Goal: Use online tool/utility: Utilize a website feature to perform a specific function

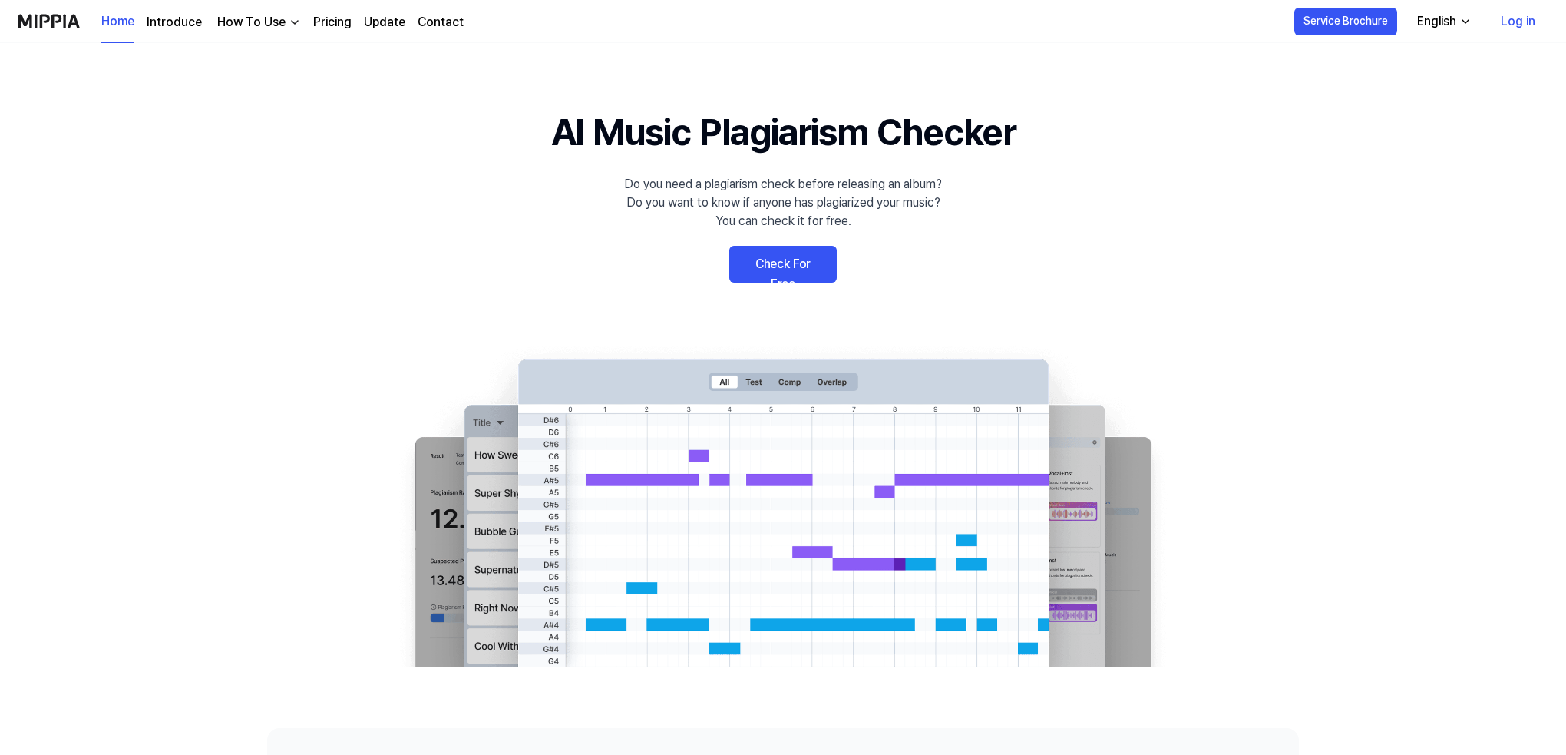
click at [1526, 21] on link "Log in" at bounding box center [1518, 21] width 59 height 43
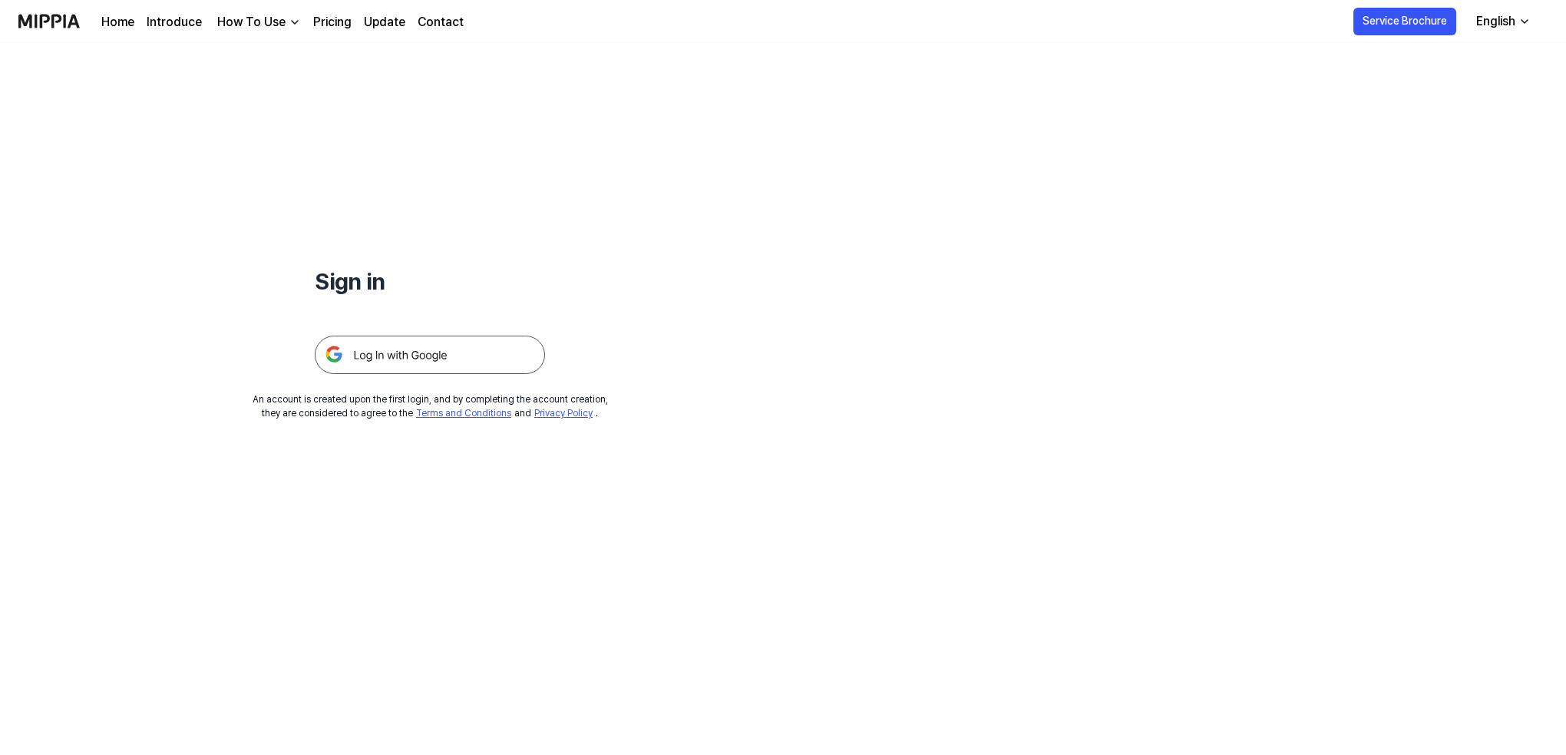
click at [378, 359] on img at bounding box center [430, 354] width 230 height 38
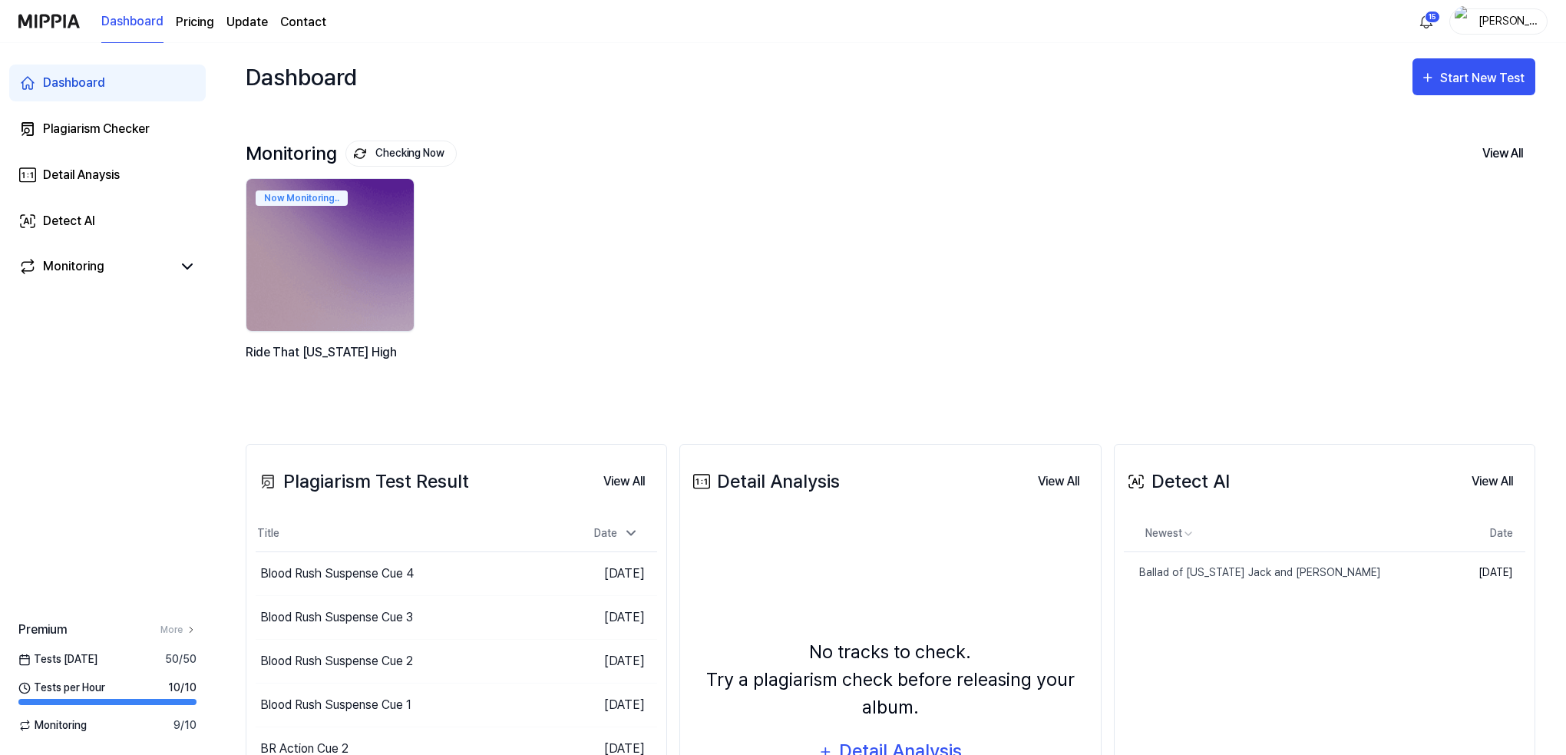
drag, startPoint x: 1305, startPoint y: 233, endPoint x: 1441, endPoint y: 197, distance: 140.4
click at [1309, 233] on div "Now Monitoring.. Ride That Texas High" at bounding box center [878, 288] width 1290 height 220
click at [1492, 76] on div "Start New Test" at bounding box center [1484, 78] width 88 height 20
click at [1413, 124] on div "Plagiarism test" at bounding box center [1455, 125] width 134 height 20
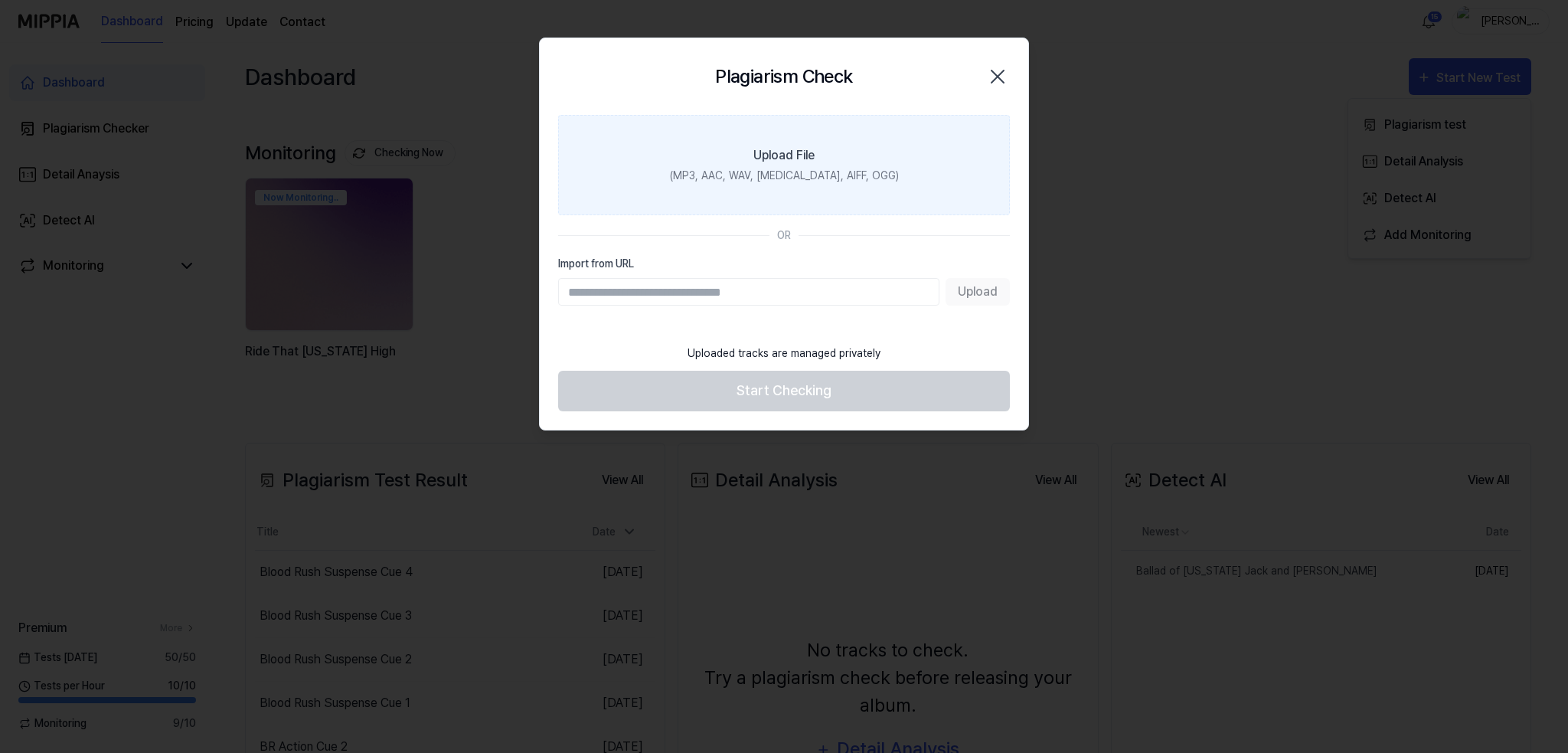
click at [767, 165] on label "Upload File (MP3, AAC, WAV, FLAC, AIFF, OGG)" at bounding box center [784, 165] width 452 height 101
click at [0, 0] on input "Upload File (MP3, AAC, WAV, FLAC, AIFF, OGG)" at bounding box center [0, 0] width 0 height 0
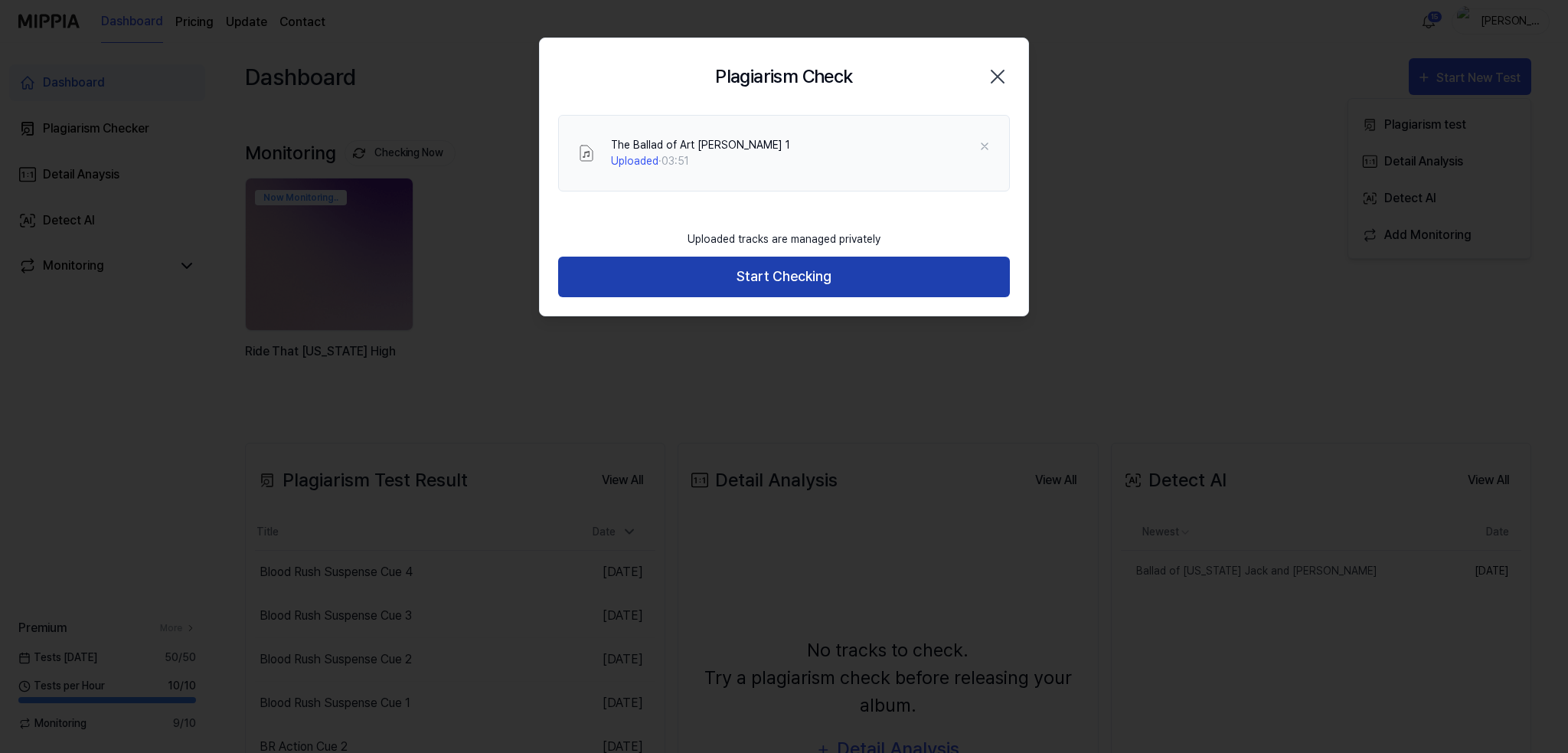
click at [763, 280] on button "Start Checking" at bounding box center [784, 276] width 452 height 41
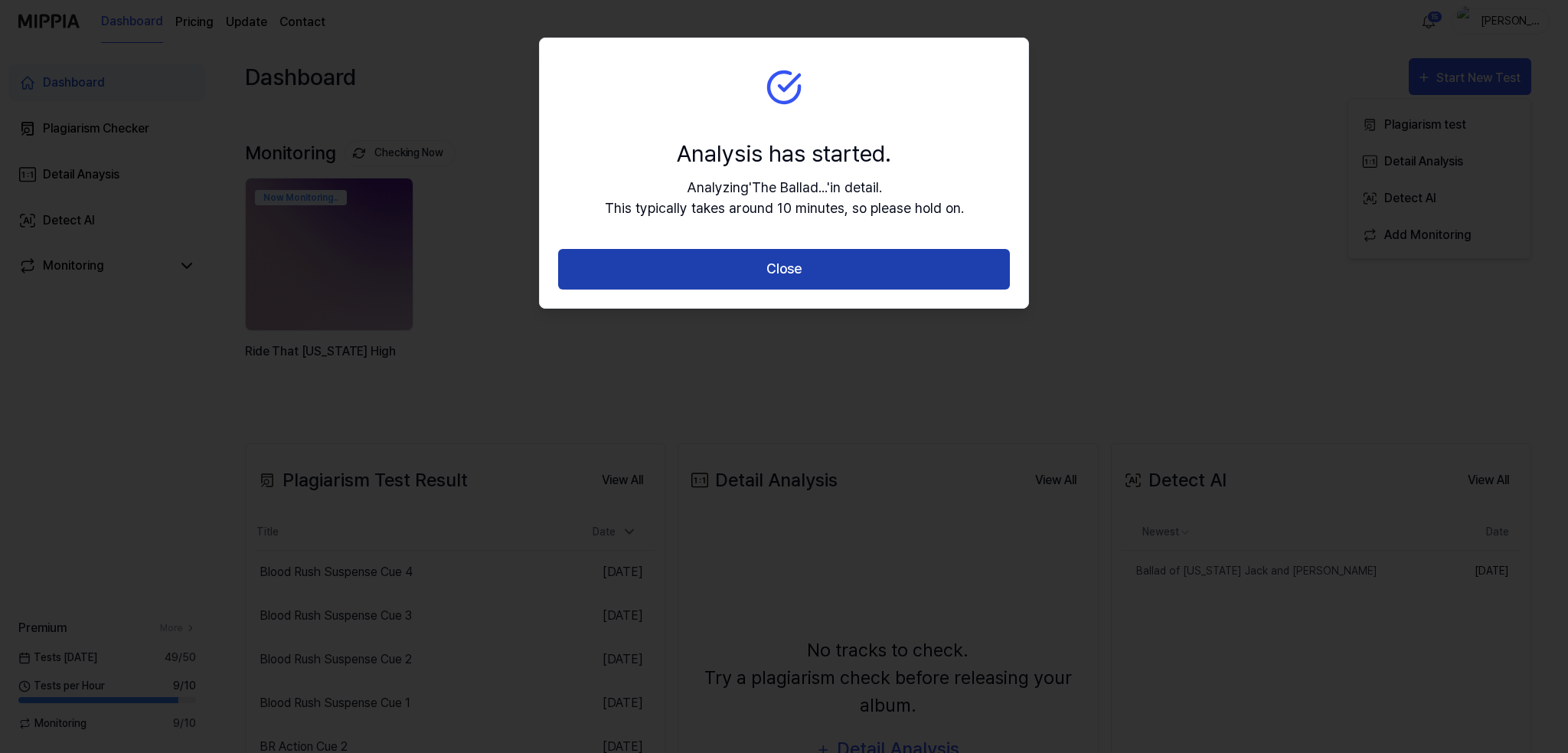
click at [763, 273] on button "Close" at bounding box center [784, 268] width 452 height 41
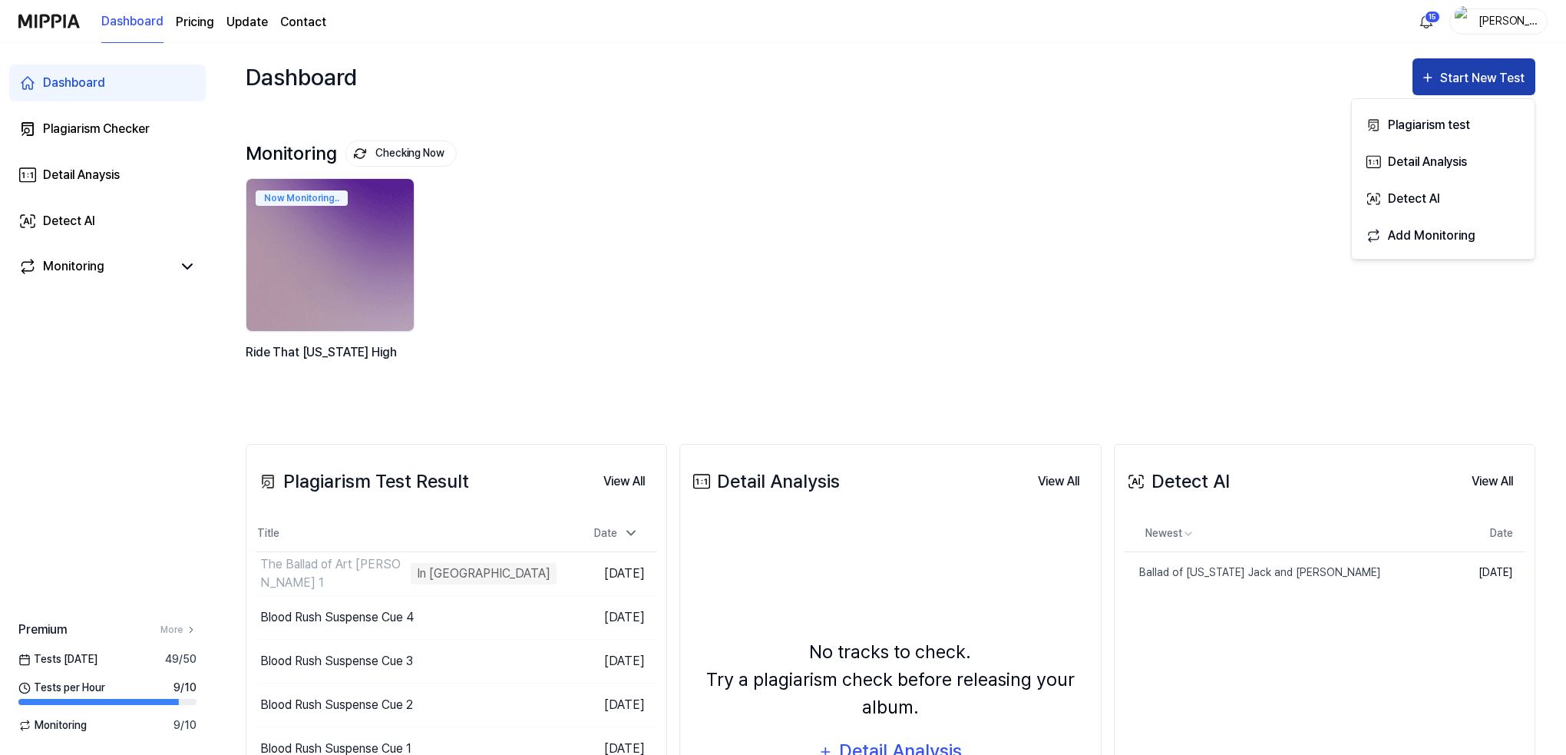
click at [1462, 73] on div "Start New Test" at bounding box center [1484, 78] width 88 height 20
click at [1456, 74] on div "Start New Test" at bounding box center [1484, 78] width 88 height 20
click at [1409, 121] on div "Plagiarism test" at bounding box center [1455, 125] width 134 height 20
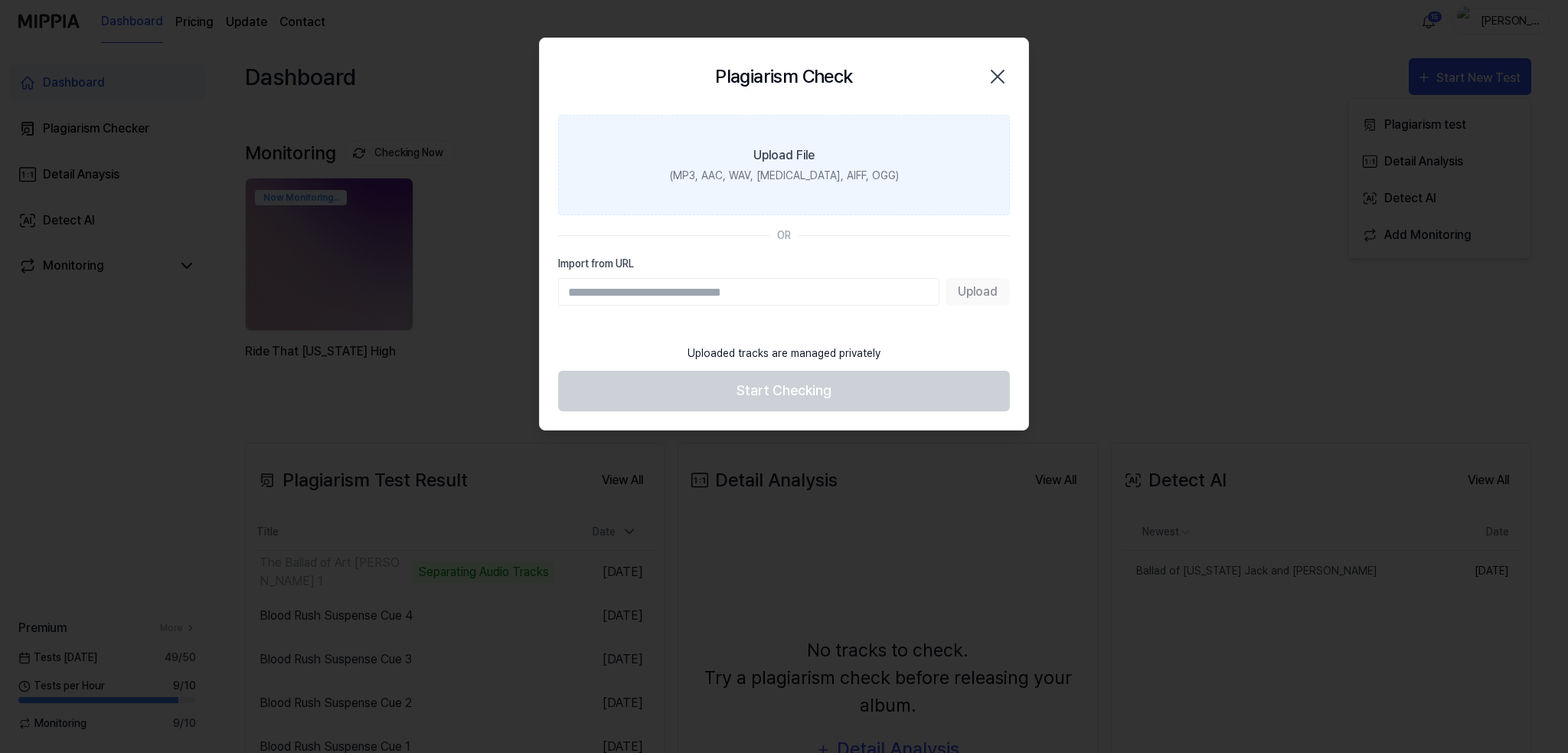
click at [768, 170] on div "(MP3, AAC, WAV, FLAC, AIFF, OGG)" at bounding box center [785, 176] width 229 height 16
click at [0, 0] on input "Upload File (MP3, AAC, WAV, FLAC, AIFF, OGG)" at bounding box center [0, 0] width 0 height 0
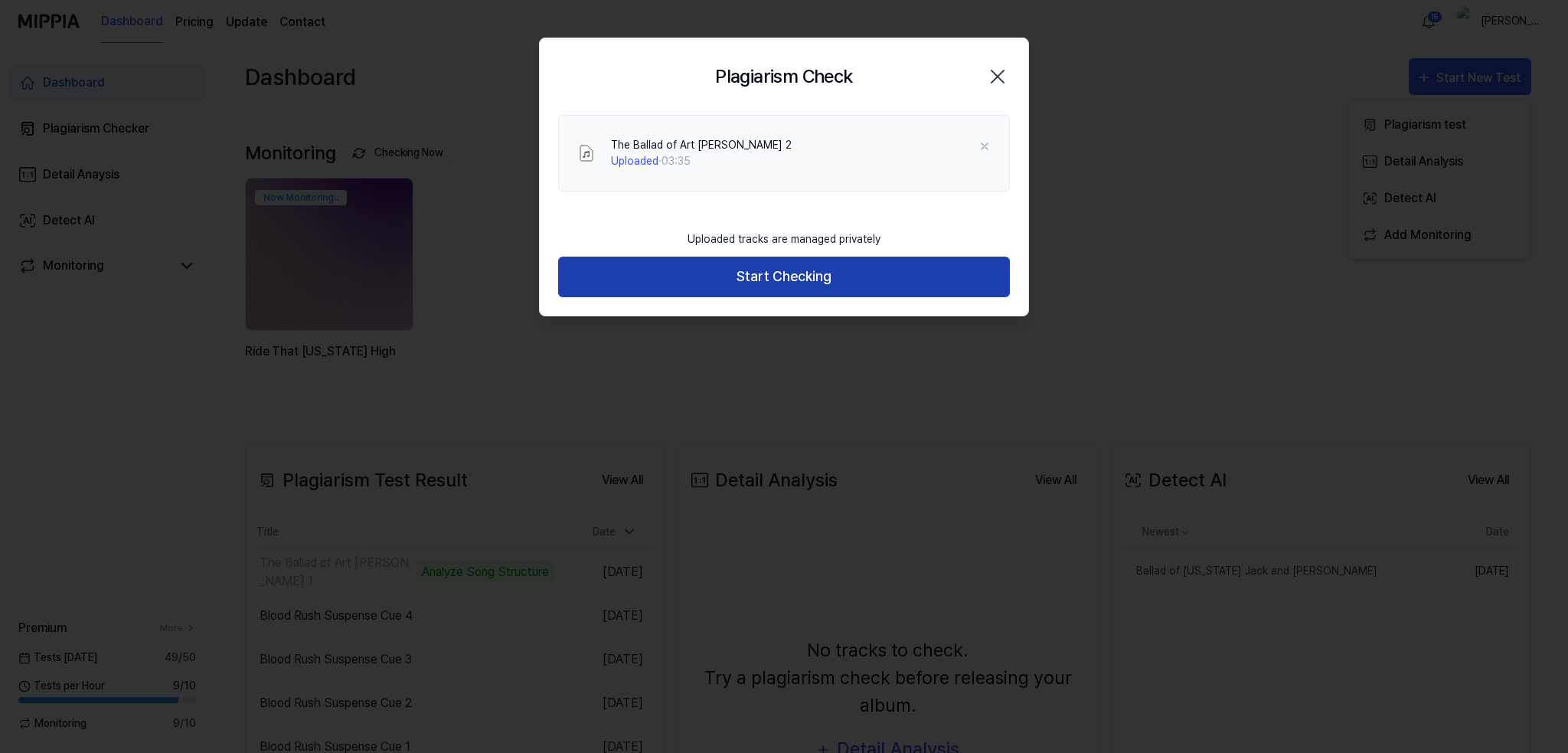
click at [763, 278] on button "Start Checking" at bounding box center [784, 276] width 452 height 41
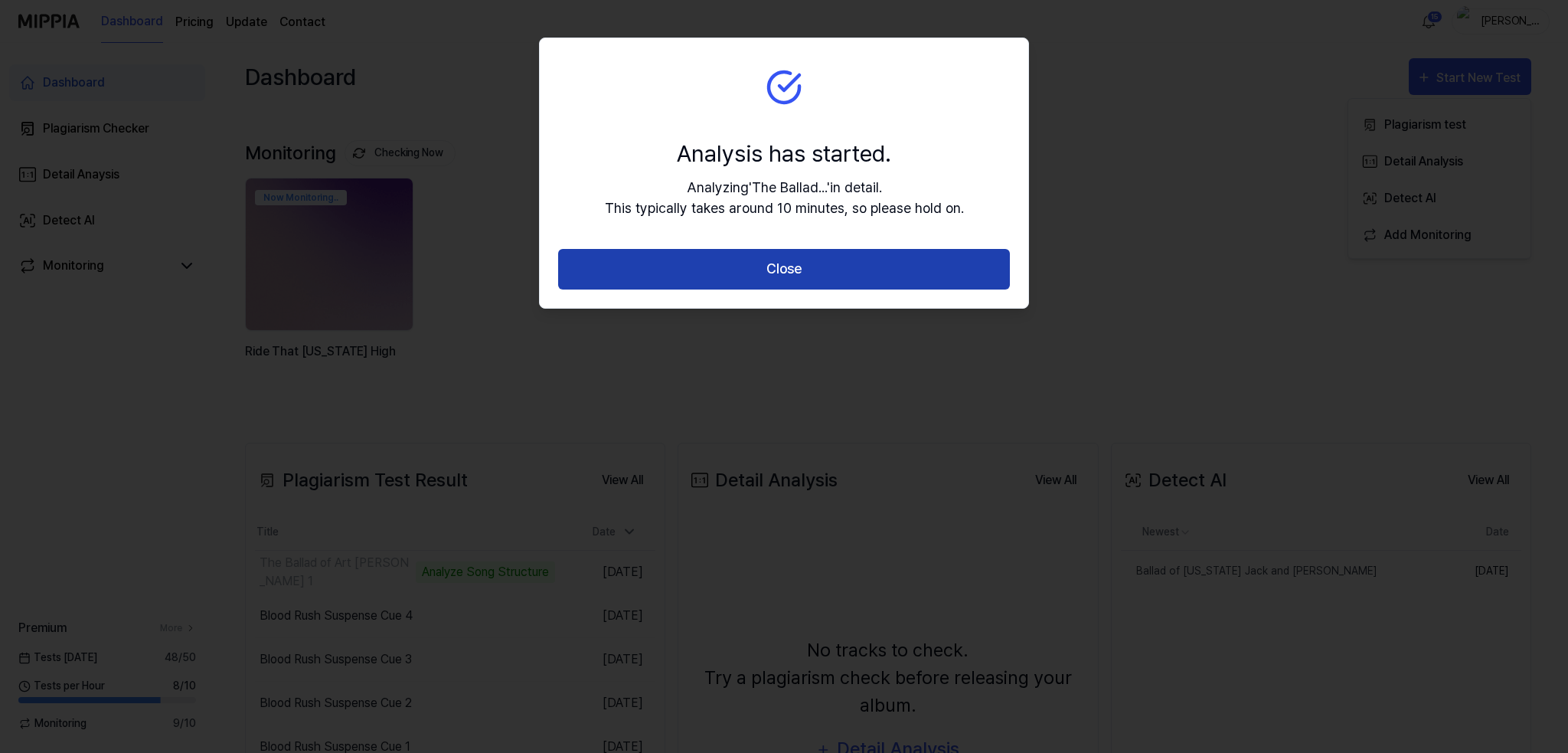
click at [763, 268] on button "Close" at bounding box center [784, 268] width 452 height 41
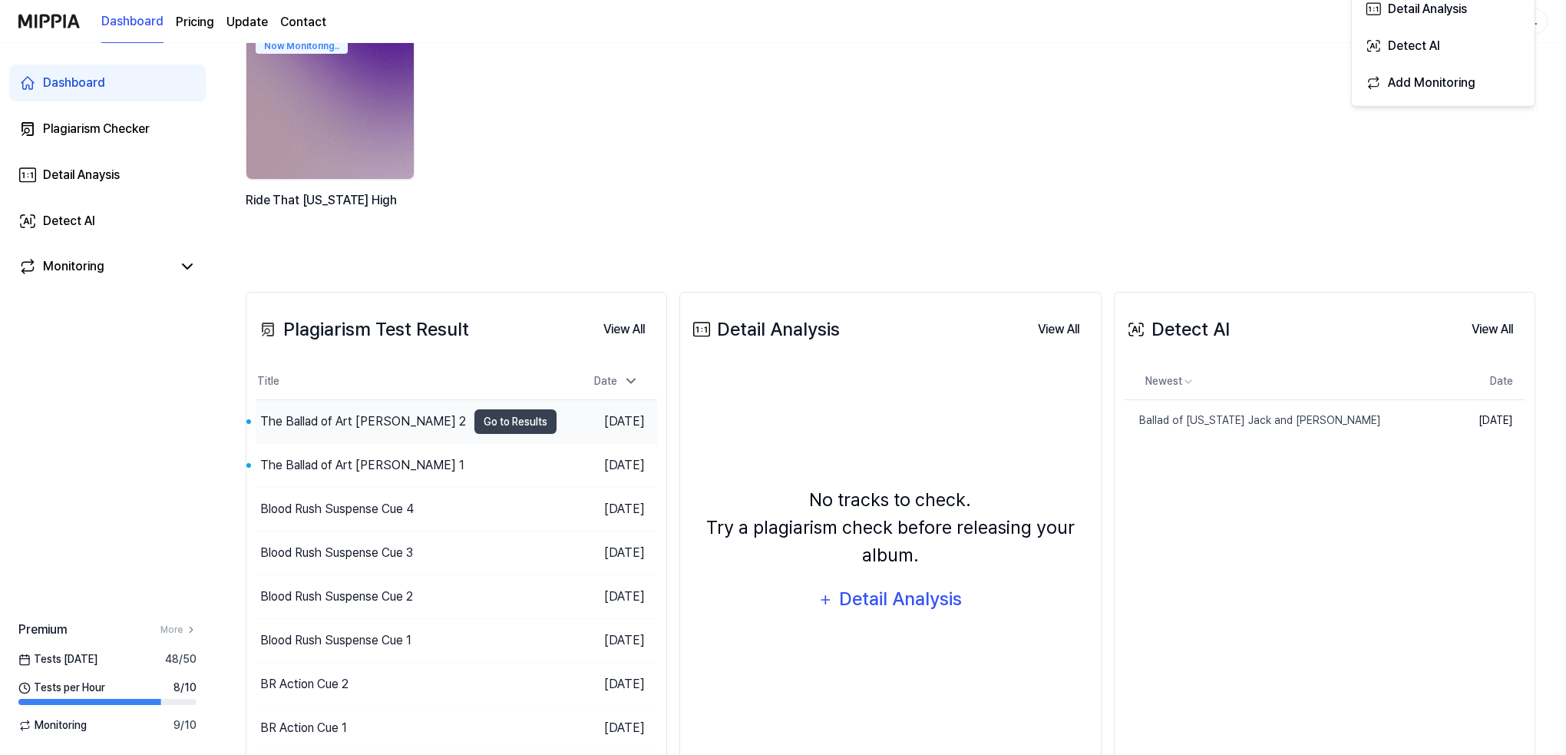
scroll to position [153, 0]
click at [314, 420] on div "The Ballad of Art T. Burton 2" at bounding box center [363, 420] width 206 height 18
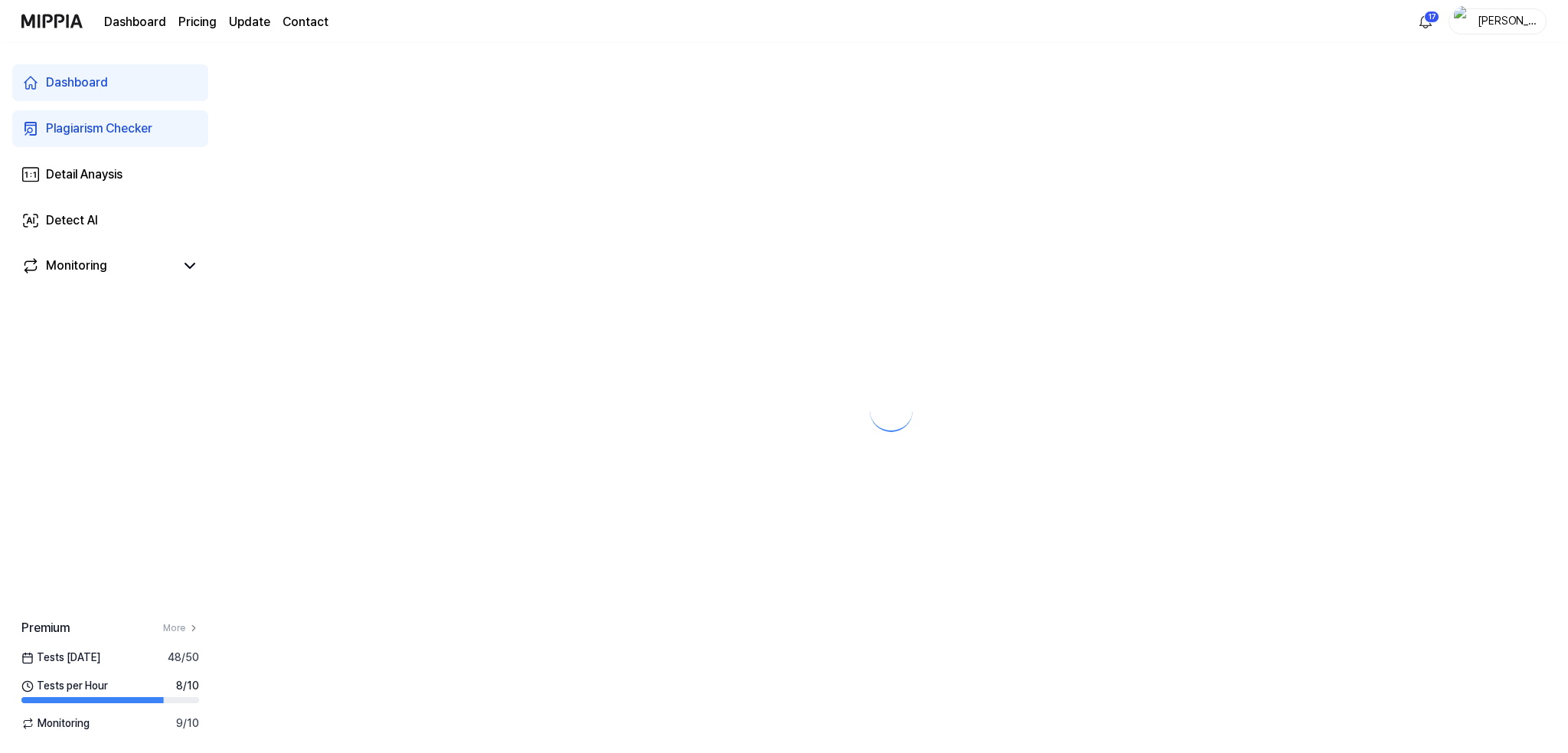
scroll to position [0, 0]
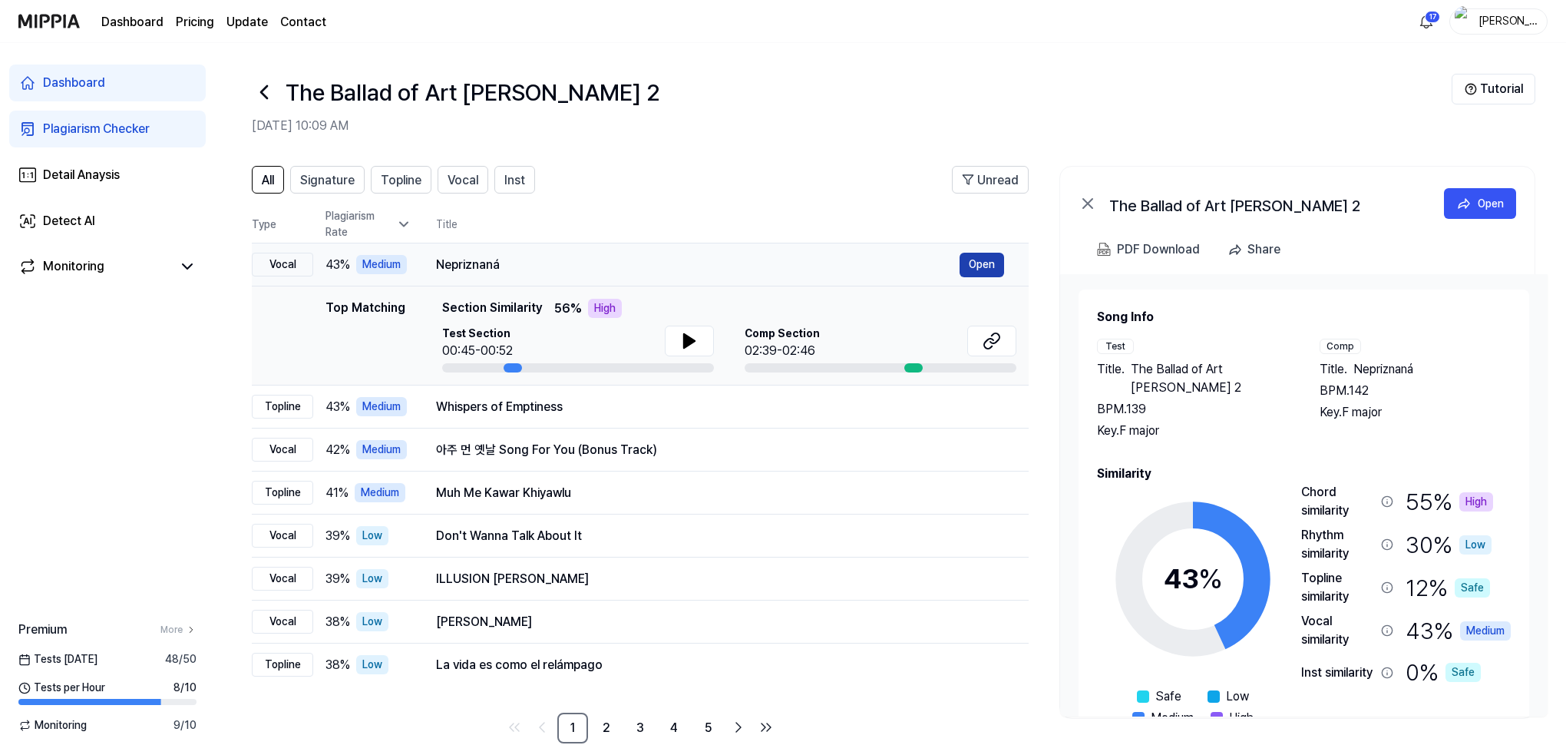
click at [983, 263] on button "Open" at bounding box center [982, 265] width 45 height 25
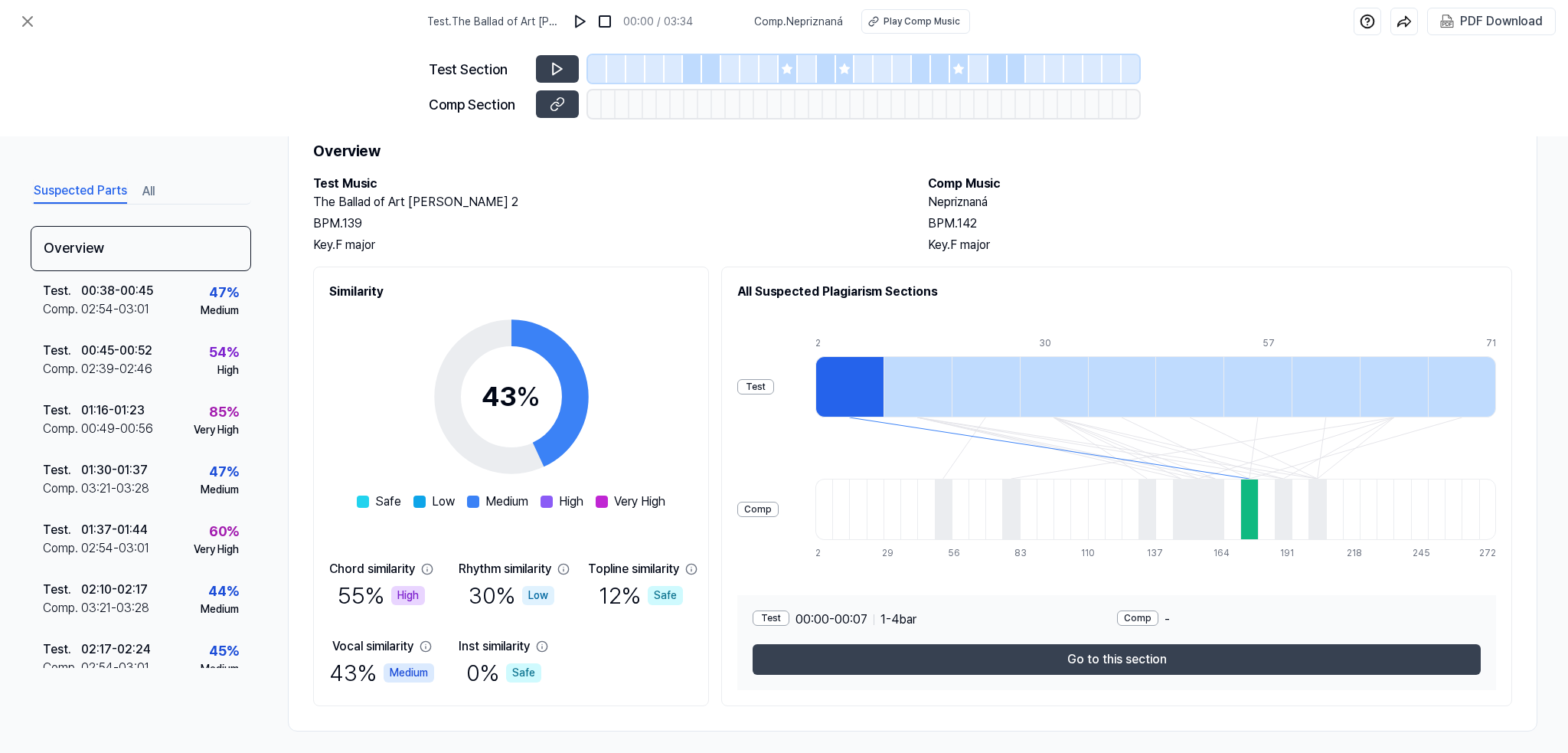
scroll to position [61, 0]
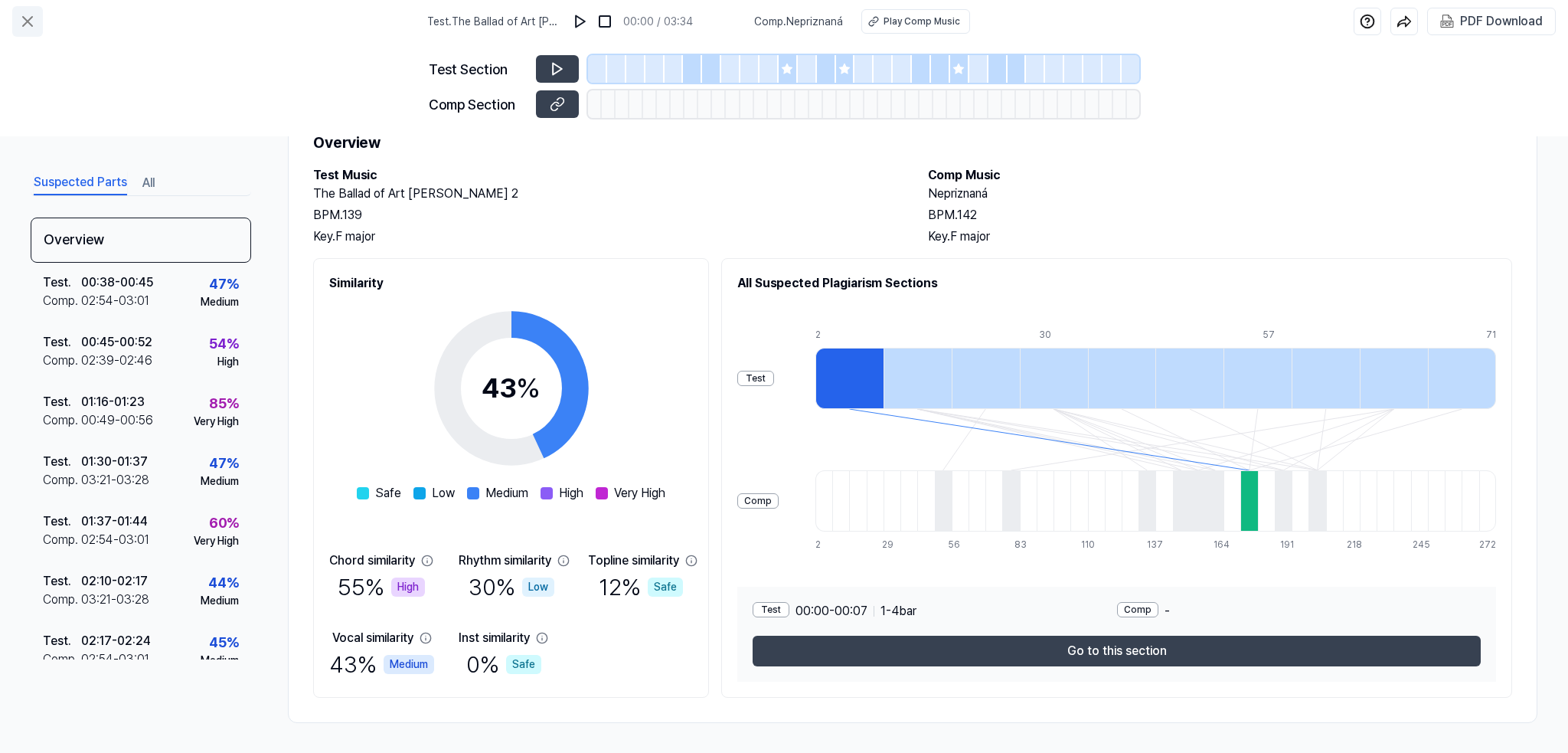
click at [29, 18] on icon at bounding box center [27, 21] width 9 height 9
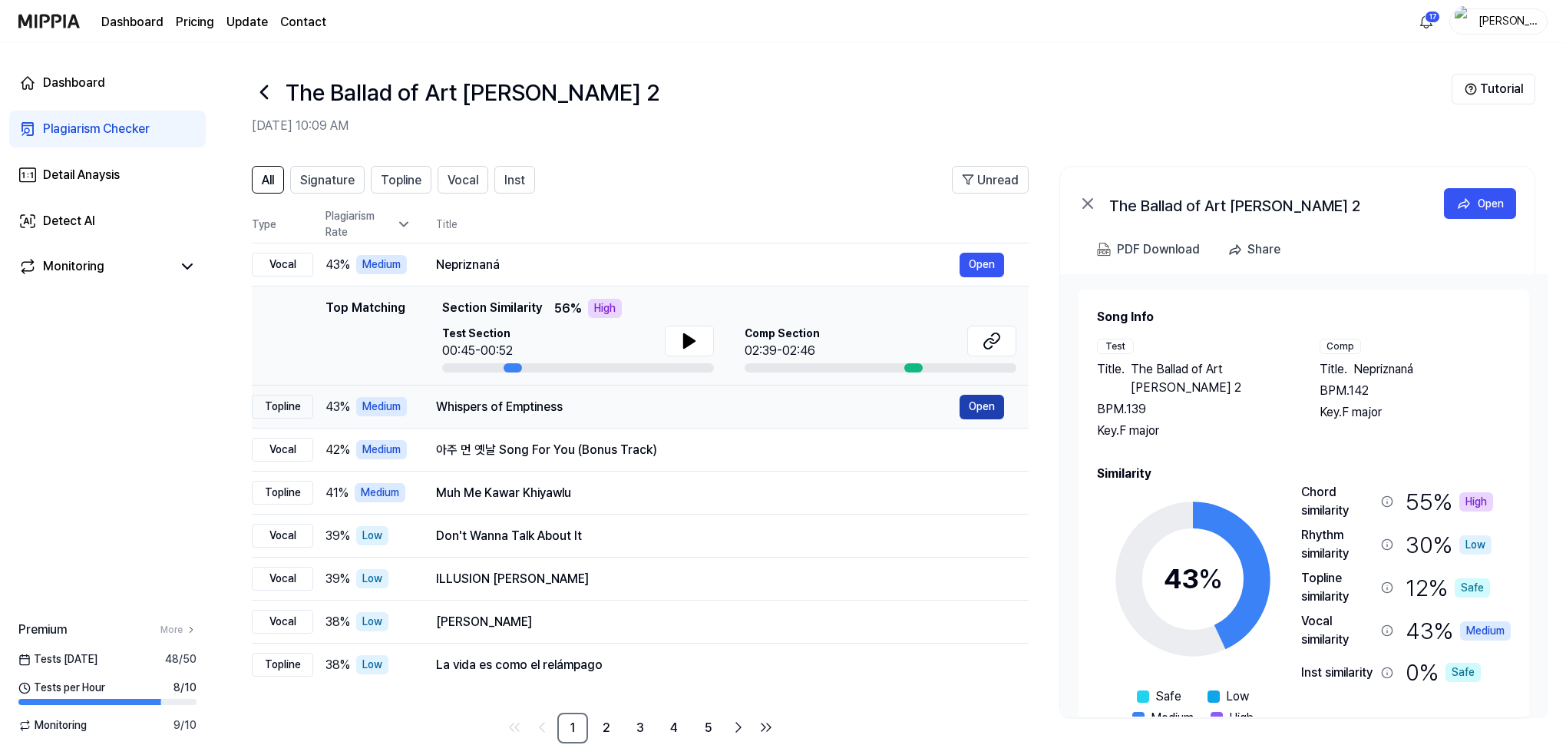
click at [974, 408] on button "Open" at bounding box center [982, 407] width 45 height 25
